Goal: Navigation & Orientation: Find specific page/section

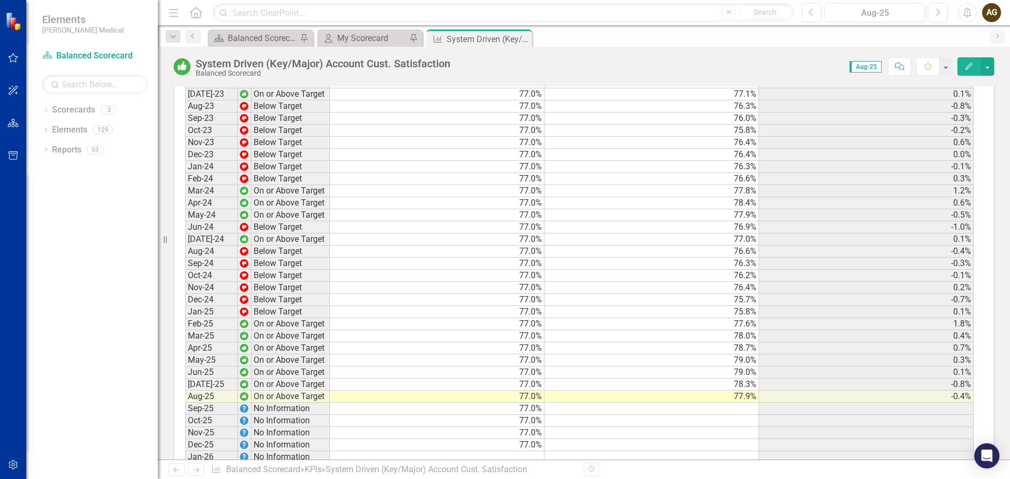
scroll to position [1157, 0]
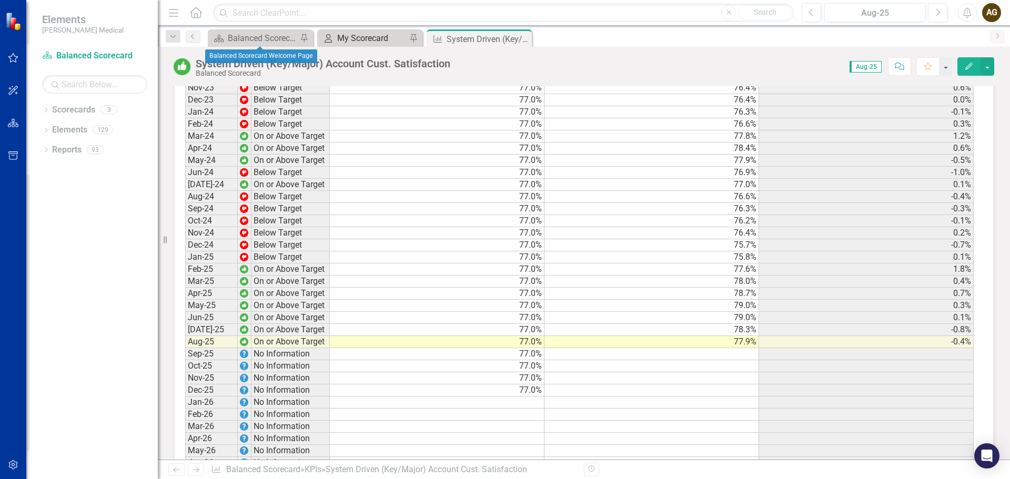
click at [341, 35] on div "My Scorecard" at bounding box center [371, 38] width 69 height 13
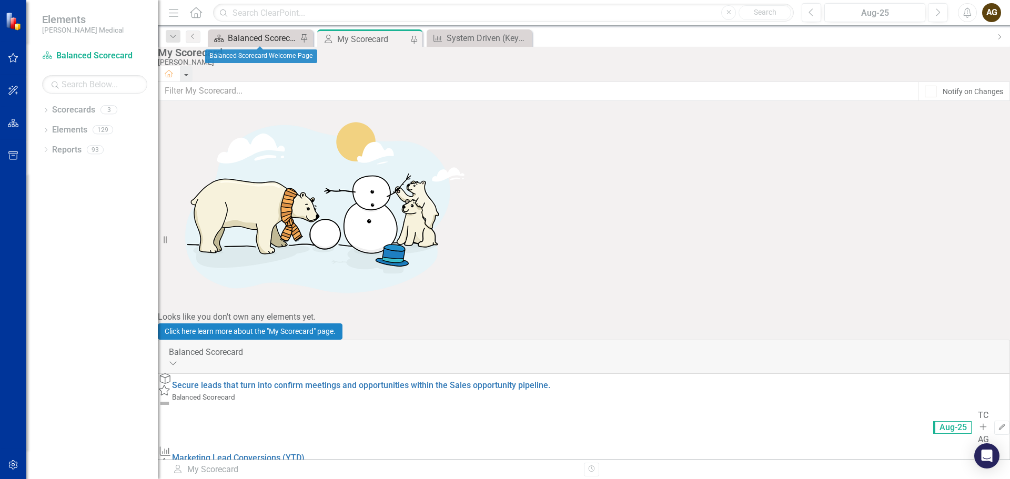
click at [269, 37] on div "Balanced Scorecard Welcome Page" at bounding box center [262, 38] width 69 height 13
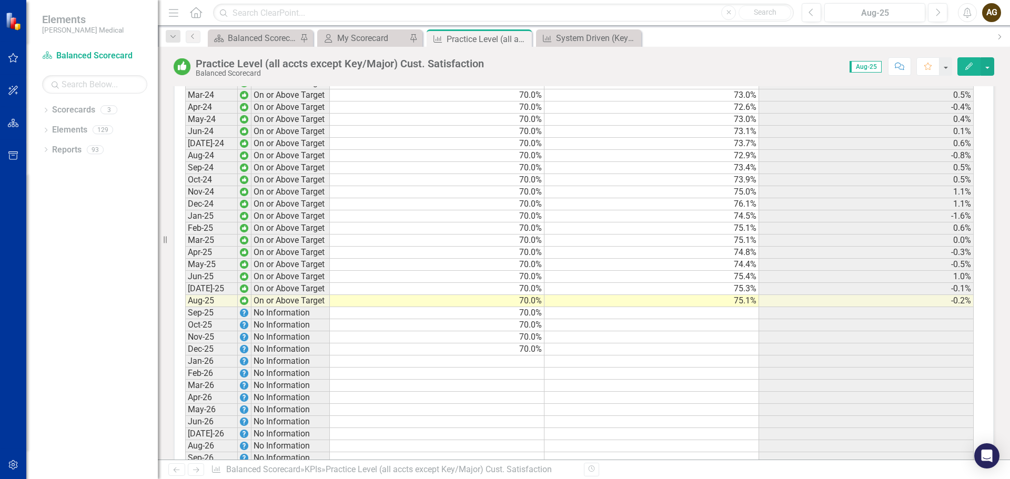
scroll to position [1210, 0]
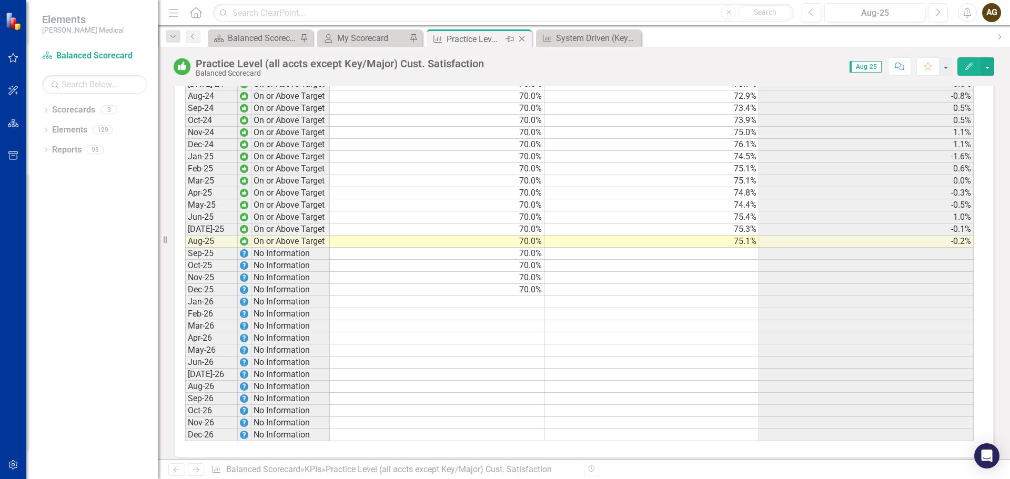
click at [522, 36] on icon "Close" at bounding box center [521, 39] width 11 height 8
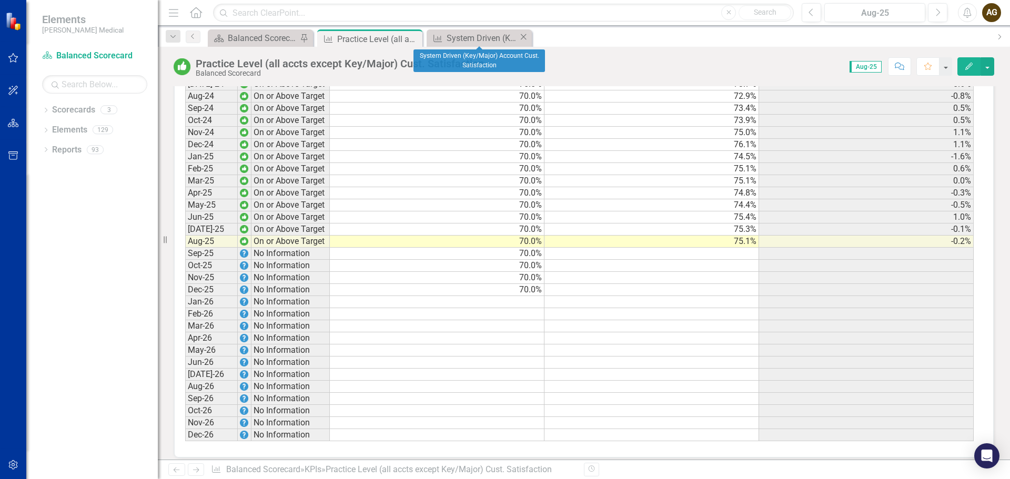
click at [521, 37] on icon "Close" at bounding box center [523, 37] width 11 height 8
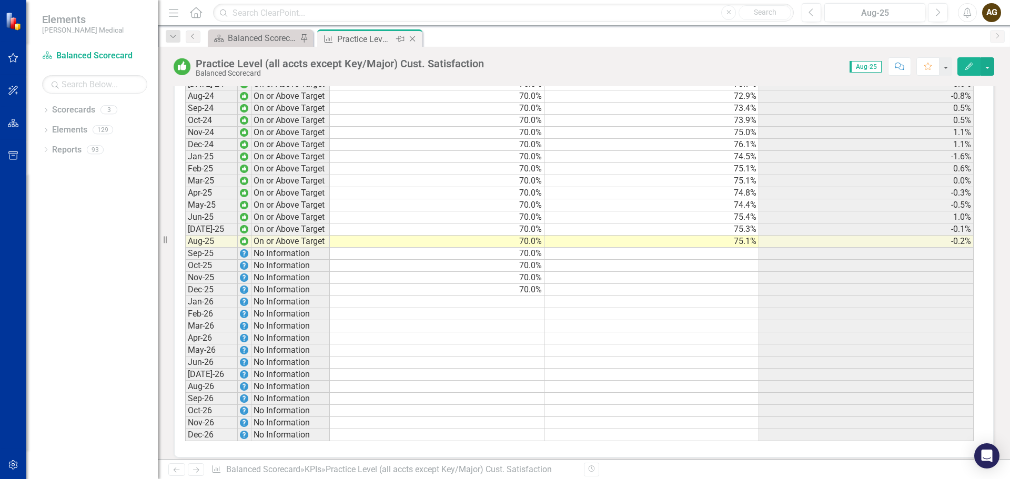
click at [417, 40] on icon "Close" at bounding box center [412, 39] width 11 height 8
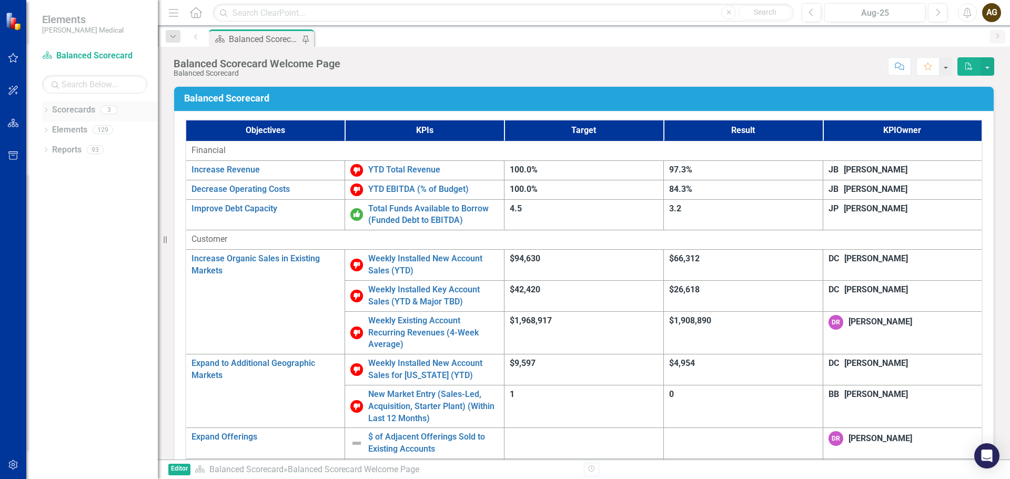
click at [46, 111] on icon at bounding box center [46, 110] width 3 height 5
click at [34, 111] on icon "Dropdown" at bounding box center [29, 112] width 7 height 6
click at [46, 132] on icon "Dropdown" at bounding box center [45, 131] width 7 height 6
click at [34, 132] on icon "Dropdown" at bounding box center [29, 132] width 7 height 6
click at [46, 150] on icon "Dropdown" at bounding box center [45, 151] width 7 height 6
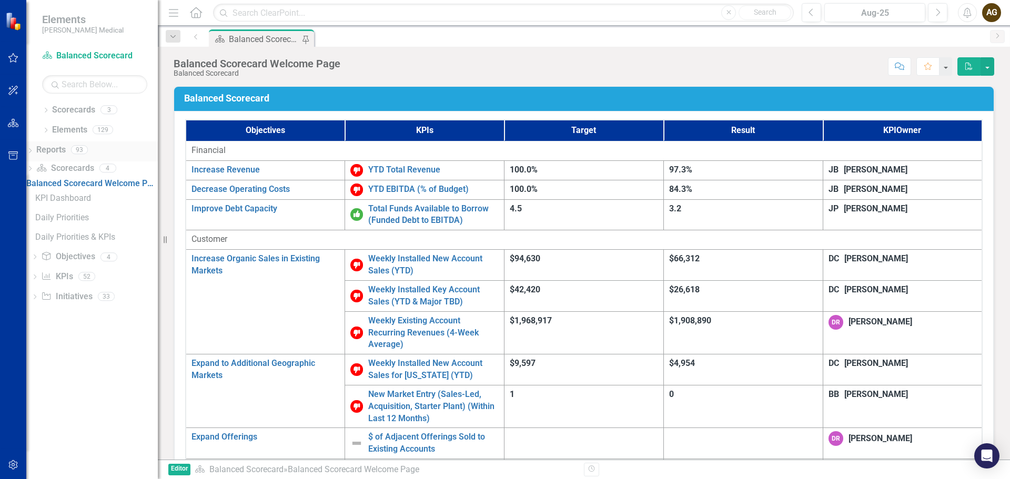
click at [34, 149] on icon "Dropdown" at bounding box center [29, 152] width 7 height 6
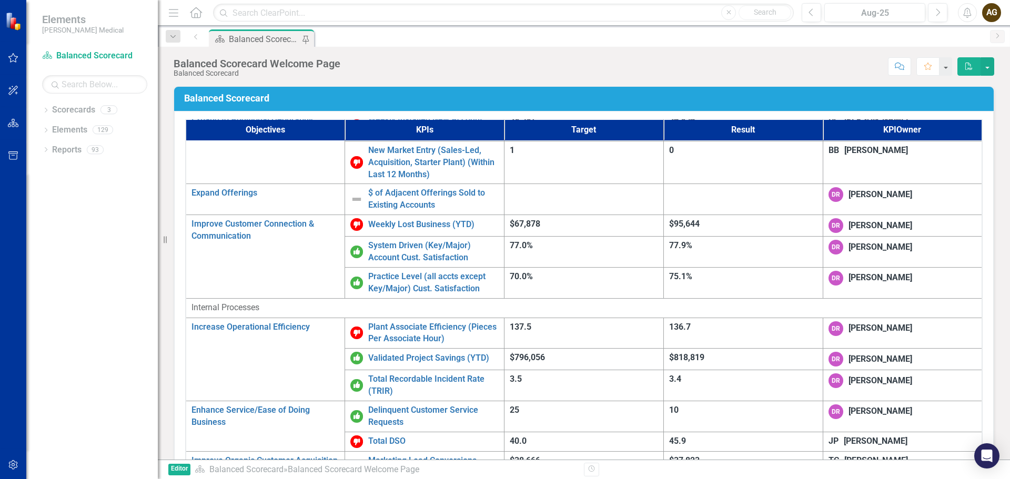
scroll to position [263, 0]
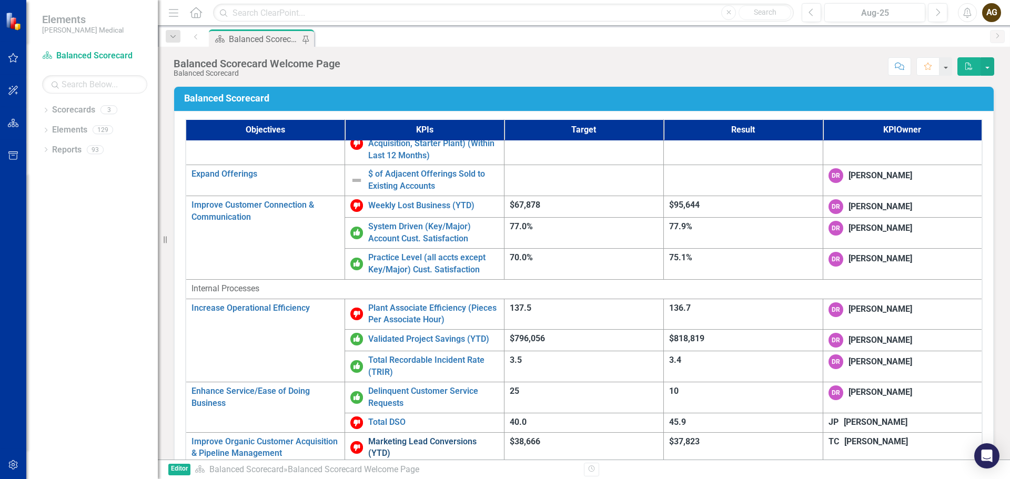
click at [380, 436] on link "Marketing Lead Conversions (YTD)" at bounding box center [433, 448] width 130 height 24
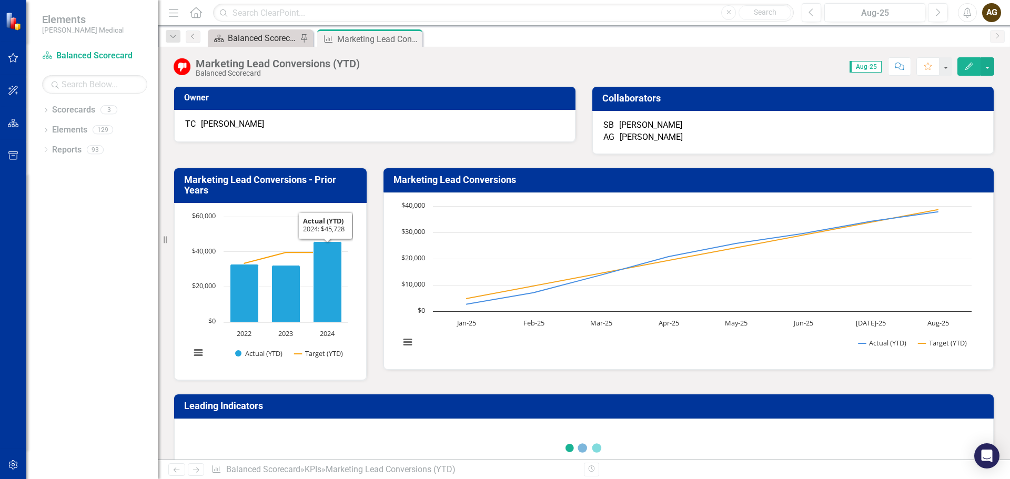
click at [270, 37] on div "Balanced Scorecard Welcome Page" at bounding box center [262, 38] width 69 height 13
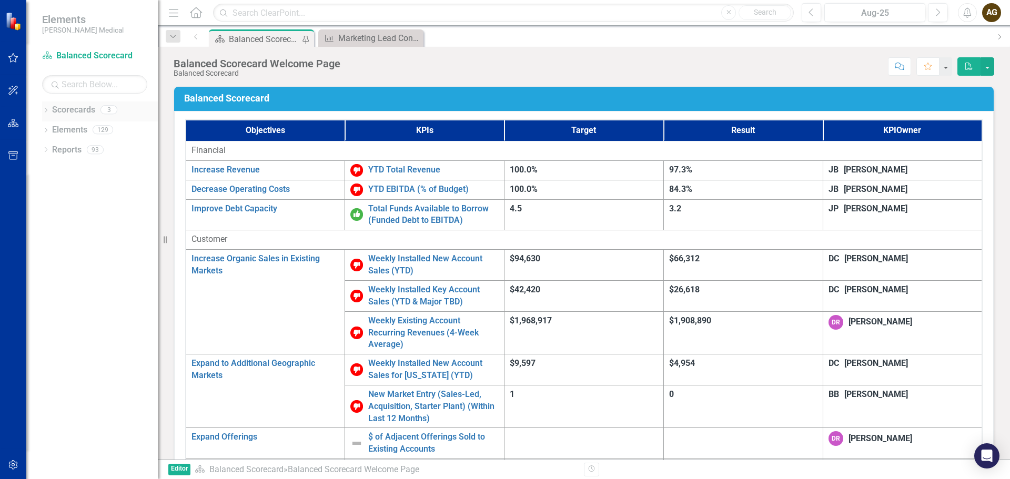
click at [83, 111] on link "Scorecards" at bounding box center [73, 110] width 43 height 12
click at [45, 109] on icon "Dropdown" at bounding box center [45, 111] width 7 height 6
click at [39, 129] on icon "Dropdown" at bounding box center [36, 129] width 8 height 6
click at [42, 129] on icon "Dropdown" at bounding box center [37, 129] width 11 height 8
click at [69, 148] on link "Marketing" at bounding box center [100, 150] width 116 height 12
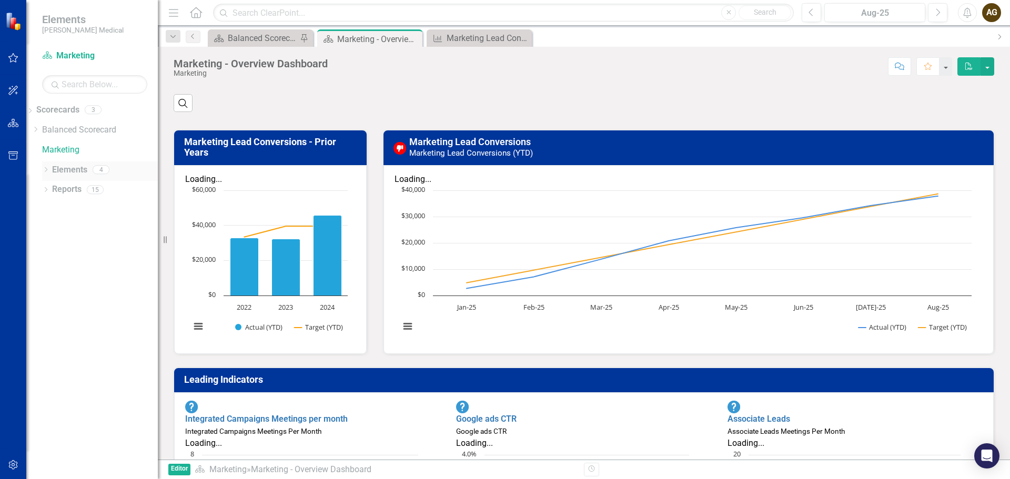
click at [45, 170] on icon "Dropdown" at bounding box center [45, 171] width 7 height 6
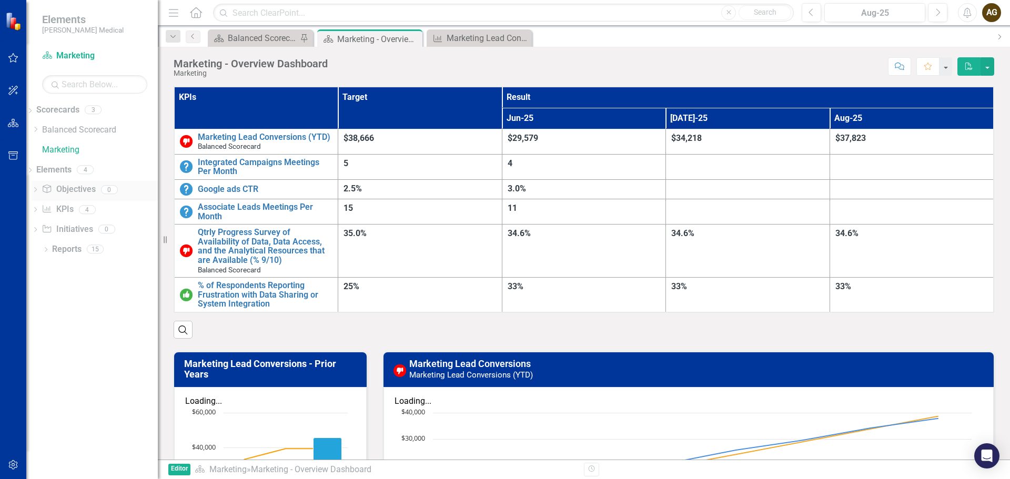
click at [39, 189] on icon "Dropdown" at bounding box center [35, 191] width 7 height 6
click at [34, 190] on icon "Dropdown" at bounding box center [29, 191] width 7 height 6
click at [39, 208] on icon "Dropdown" at bounding box center [35, 211] width 7 height 6
click at [34, 208] on icon "Dropdown" at bounding box center [29, 211] width 7 height 6
click at [37, 229] on icon at bounding box center [35, 229] width 3 height 5
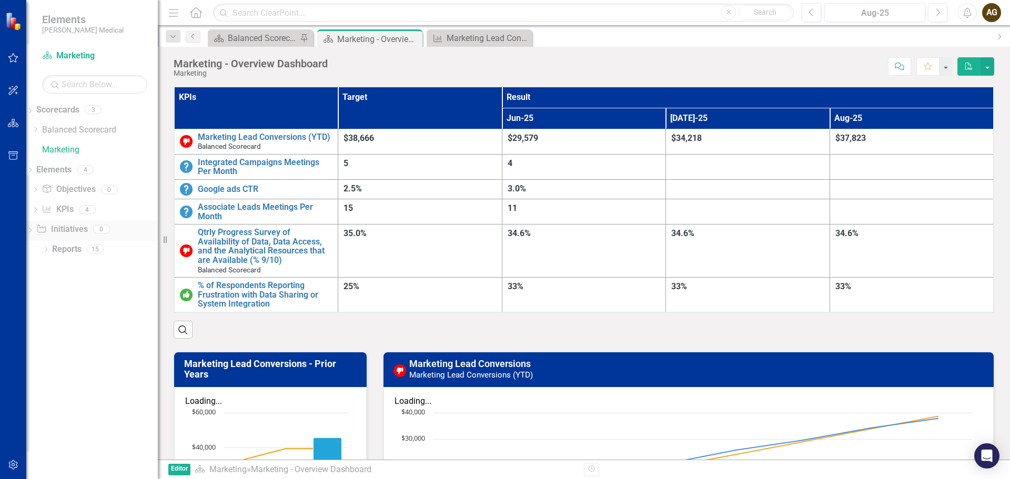
click at [32, 229] on icon at bounding box center [30, 230] width 3 height 5
click at [45, 251] on icon "Dropdown" at bounding box center [45, 251] width 7 height 6
click at [34, 251] on icon "Dropdown" at bounding box center [29, 251] width 7 height 6
click at [486, 38] on div "Marketing Lead Conversions (YTD)" at bounding box center [482, 38] width 72 height 13
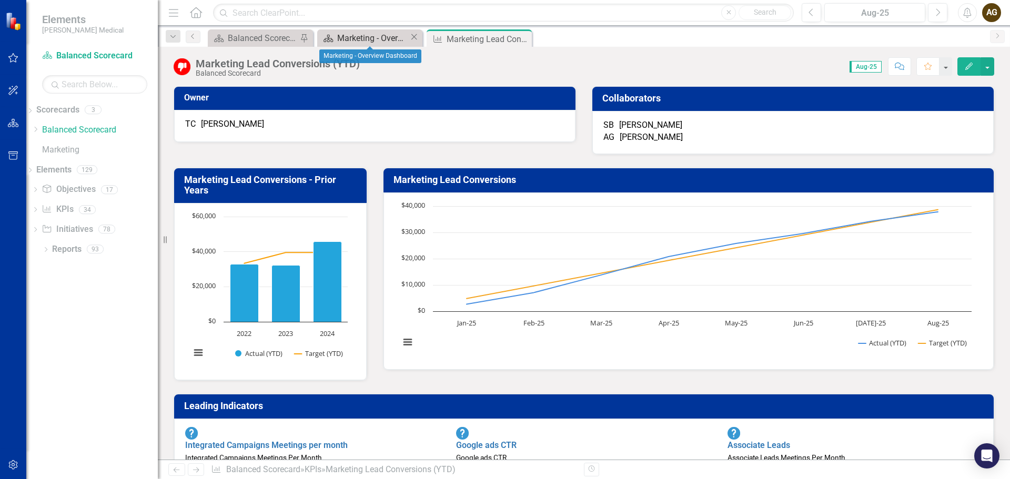
click at [348, 42] on div "Marketing - Overview Dashboard" at bounding box center [373, 38] width 72 height 13
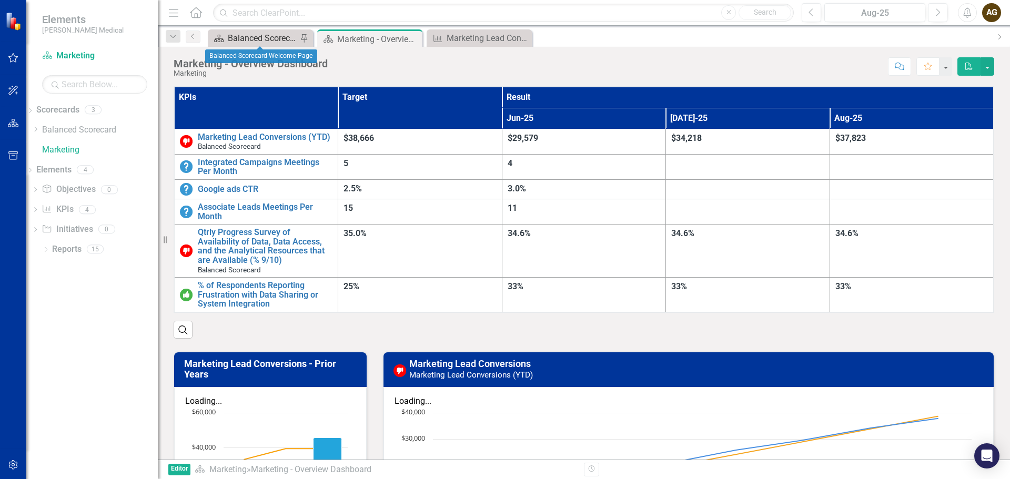
click at [266, 41] on div "Balanced Scorecard Welcome Page" at bounding box center [262, 38] width 69 height 13
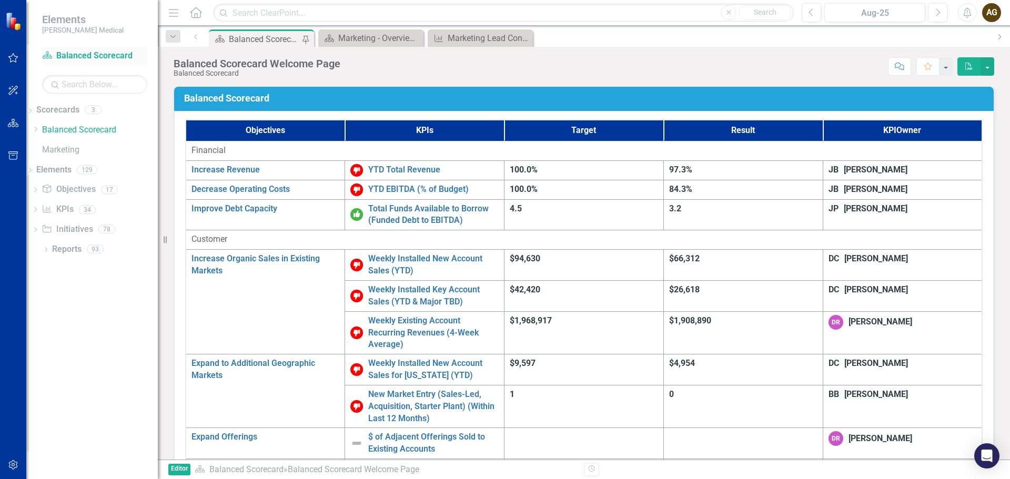
click at [113, 54] on link "Scorecard Balanced Scorecard" at bounding box center [94, 56] width 105 height 12
drag, startPoint x: 414, startPoint y: 39, endPoint x: 393, endPoint y: 65, distance: 32.9
click at [0, 0] on icon "Close" at bounding box center [0, 0] width 0 height 0
click at [413, 37] on icon "Close" at bounding box center [415, 37] width 11 height 8
